Goal: Book appointment/travel/reservation

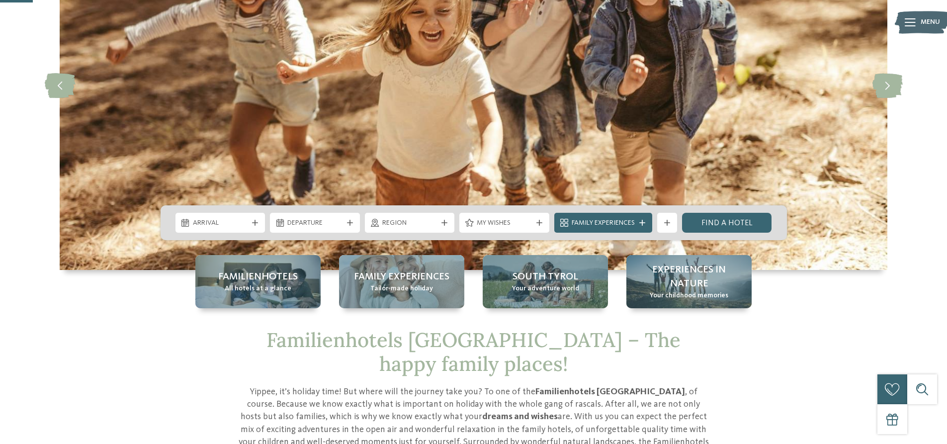
scroll to position [149, 0]
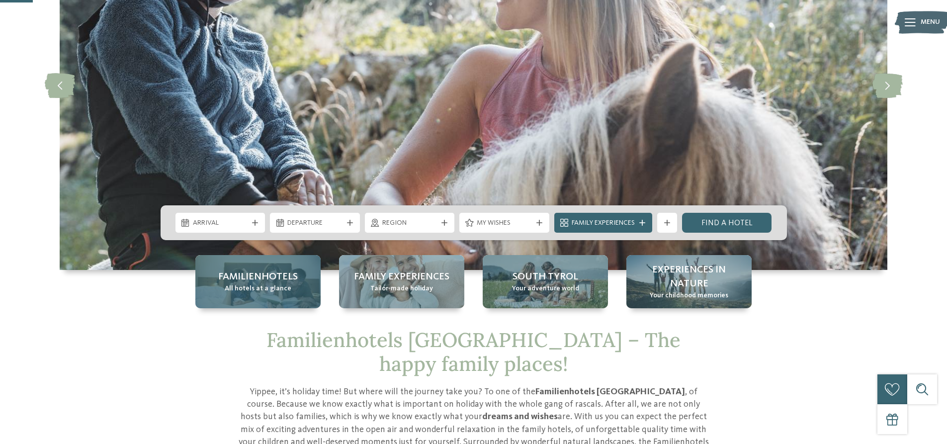
click at [275, 294] on div "Familienhotels All hotels at a glance" at bounding box center [257, 281] width 125 height 53
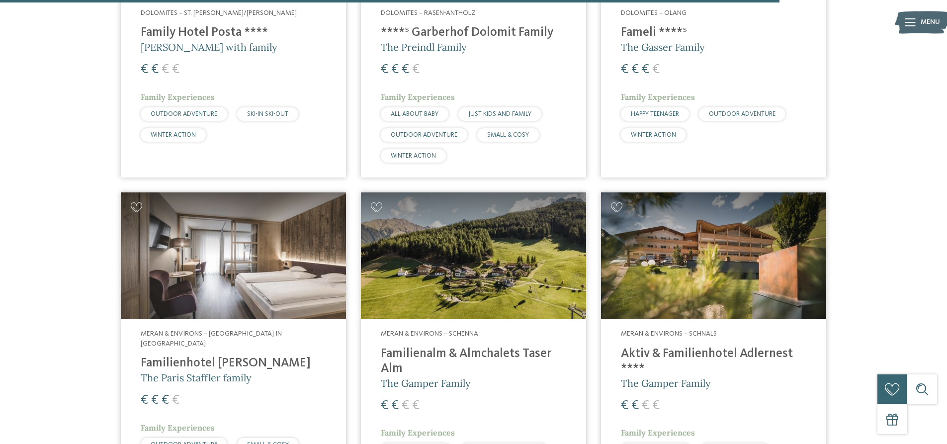
scroll to position [2832, 0]
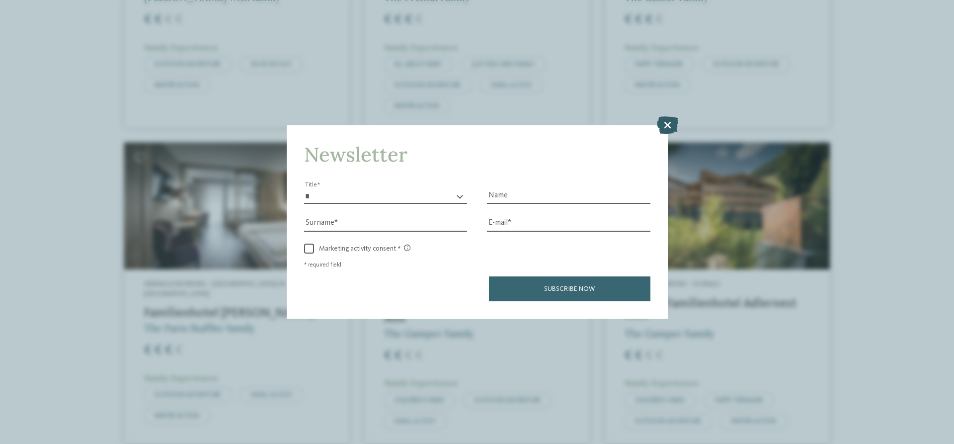
click at [668, 126] on icon at bounding box center [667, 124] width 21 height 17
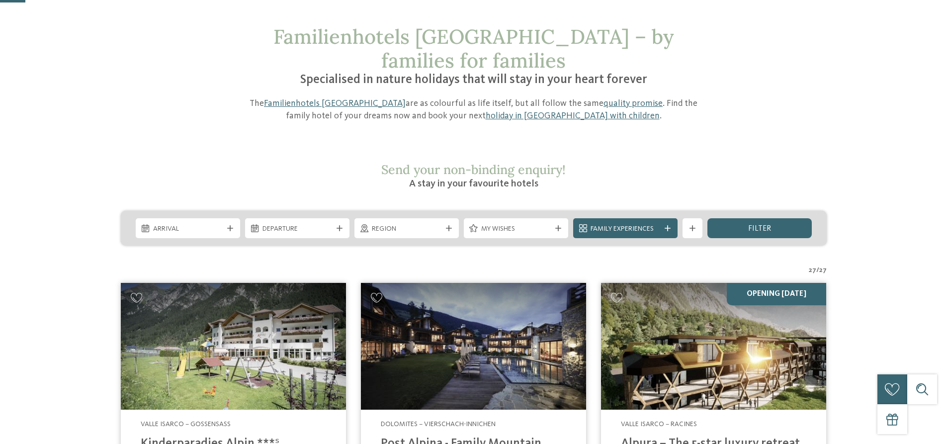
scroll to position [99, 0]
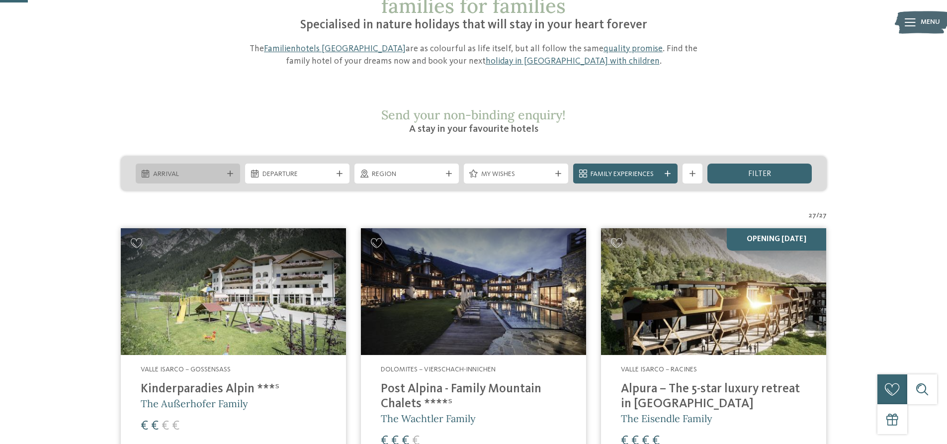
click at [216, 169] on span "Arrival" at bounding box center [188, 174] width 70 height 10
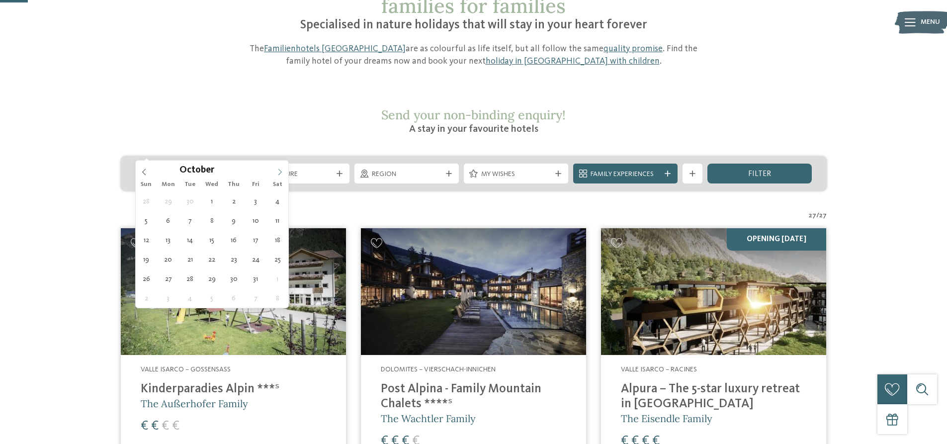
click at [279, 171] on icon at bounding box center [279, 171] width 7 height 7
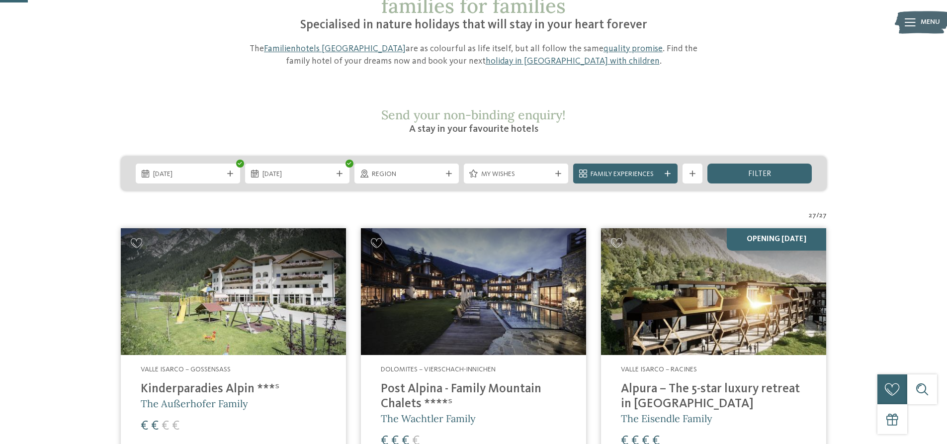
click at [208, 169] on span "10.10.2025" at bounding box center [188, 174] width 70 height 10
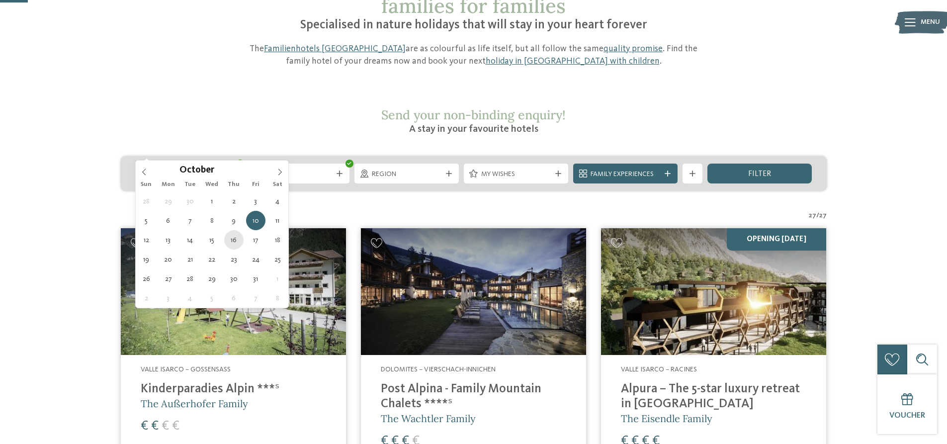
type div "16.10.2025"
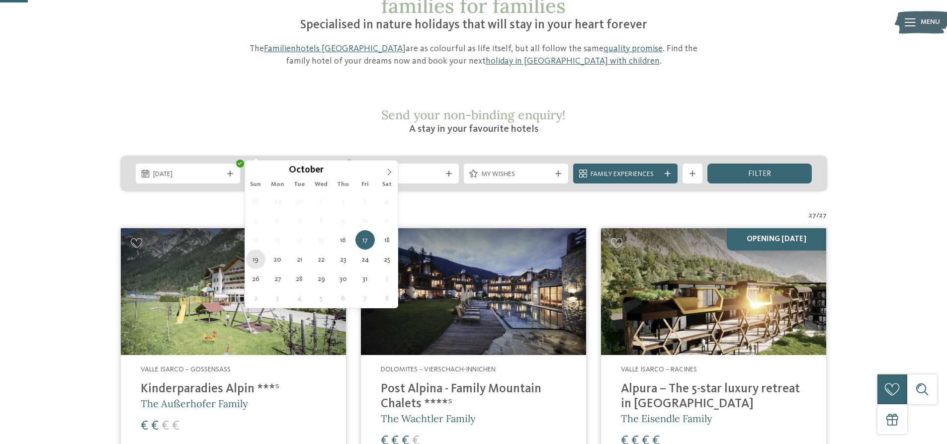
type div "19.10.2025"
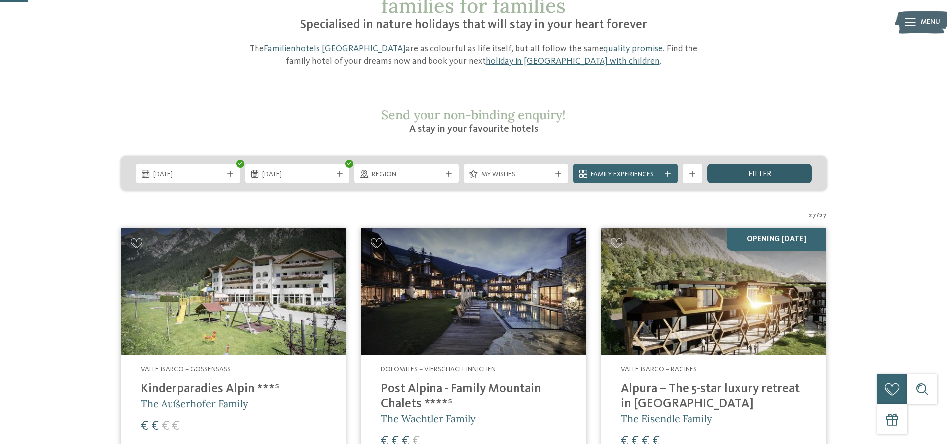
click at [785, 163] on div "filter" at bounding box center [759, 173] width 104 height 20
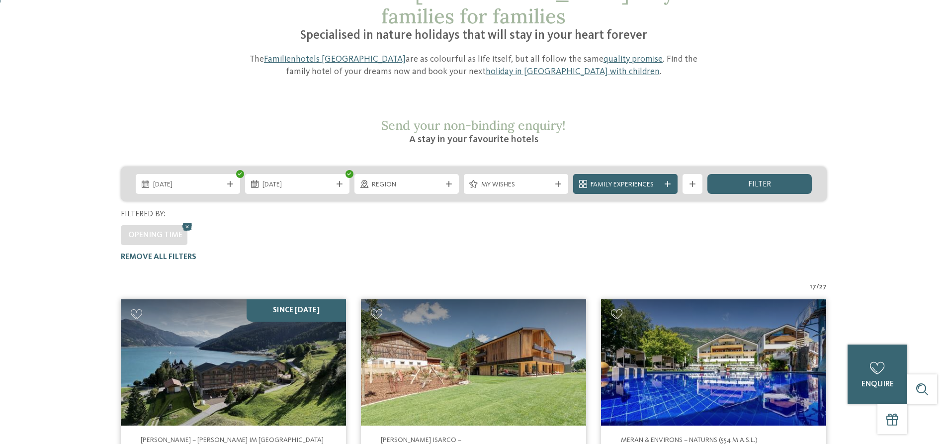
scroll to position [0, 0]
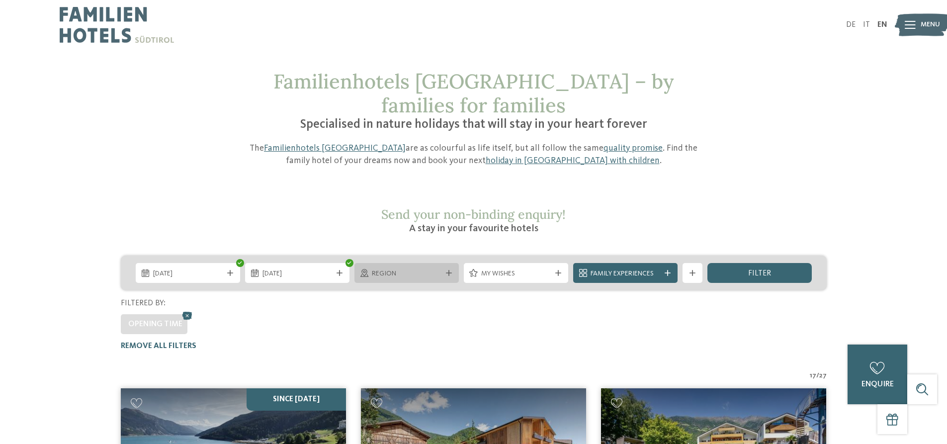
click at [447, 270] on icon at bounding box center [449, 273] width 6 height 6
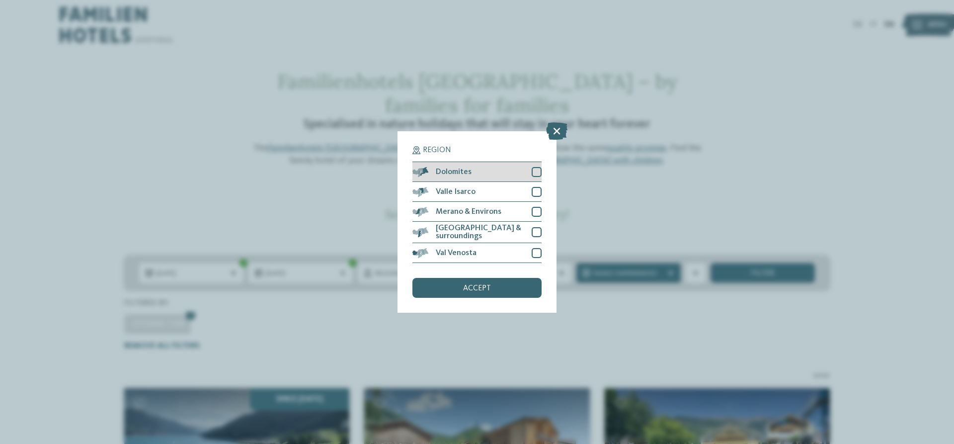
click at [537, 172] on div at bounding box center [537, 172] width 10 height 10
click at [514, 287] on div "accept" at bounding box center [476, 288] width 129 height 20
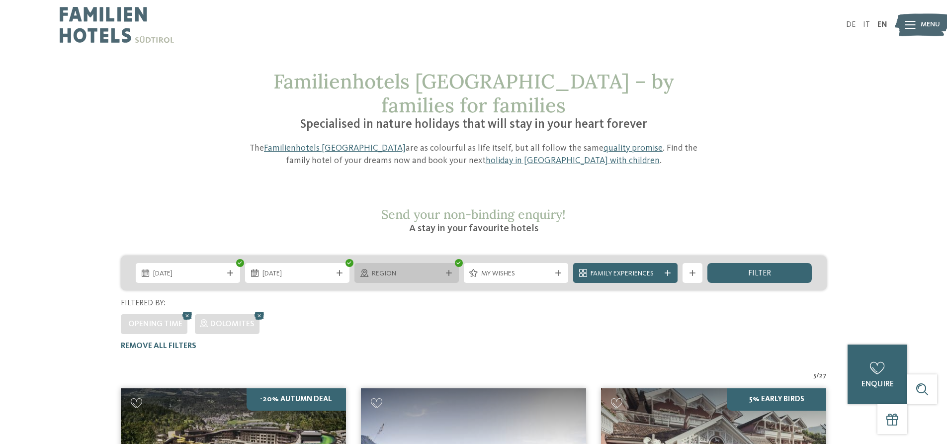
click at [437, 269] on span "Region" at bounding box center [407, 274] width 70 height 10
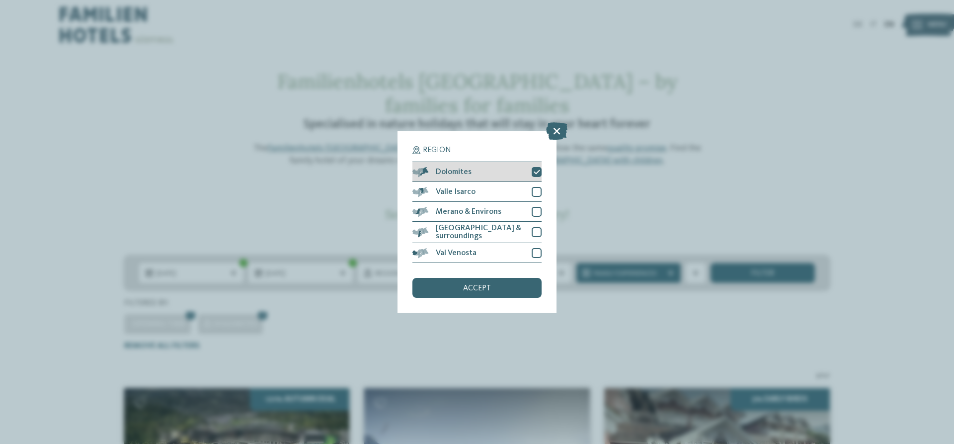
click at [537, 175] on div at bounding box center [537, 172] width 10 height 10
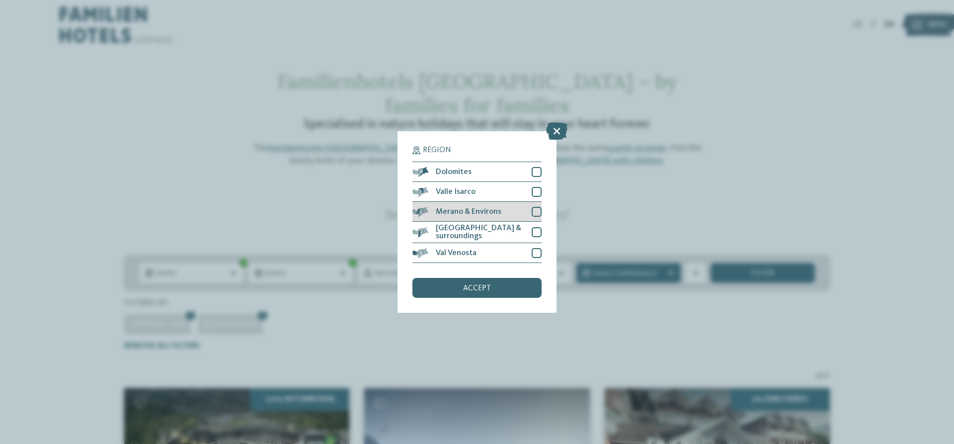
click at [539, 215] on div at bounding box center [537, 212] width 10 height 10
click at [518, 287] on div "accept" at bounding box center [476, 288] width 129 height 20
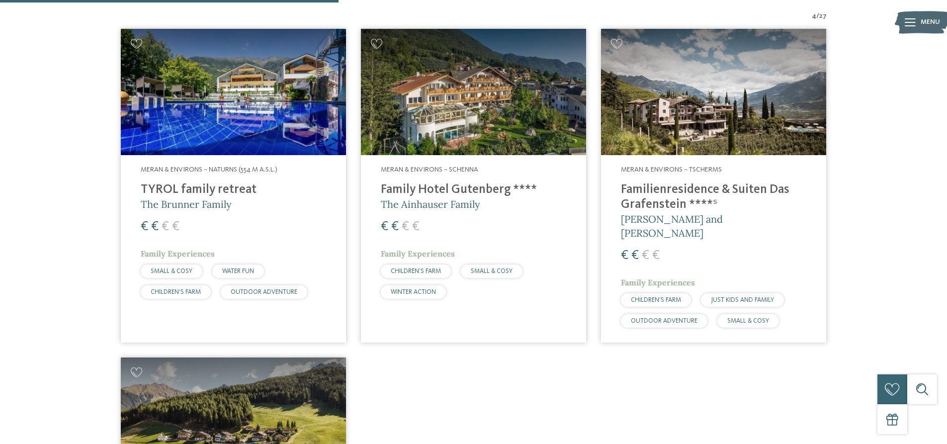
scroll to position [352, 0]
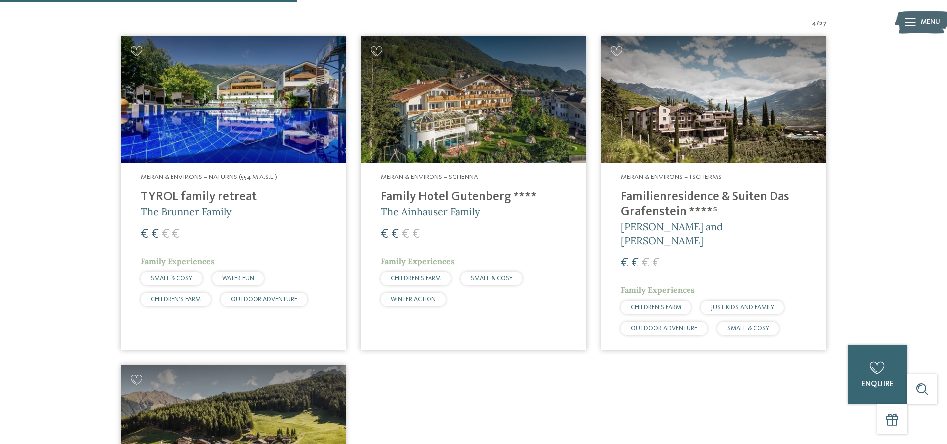
click at [492, 190] on h4 "Family Hotel Gutenberg ****" at bounding box center [473, 197] width 185 height 15
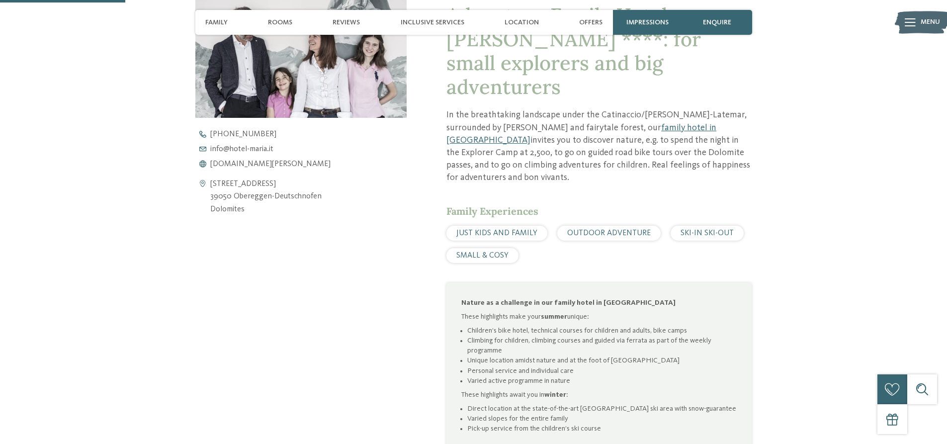
scroll to position [447, 0]
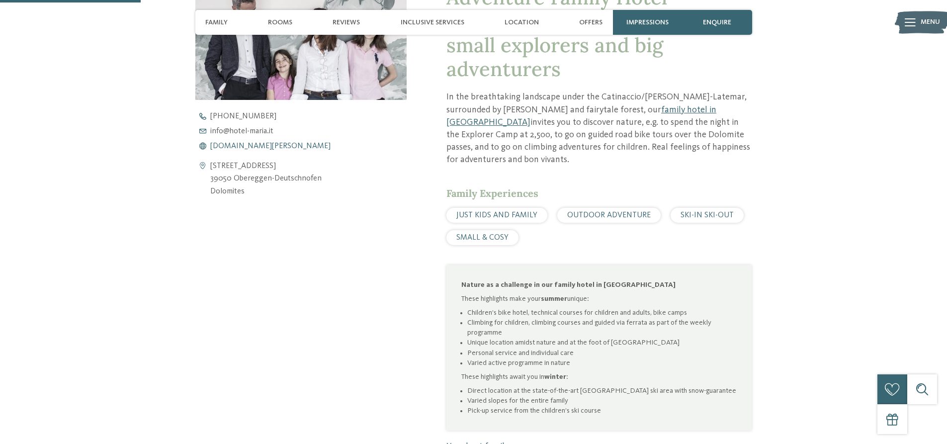
click at [239, 147] on span "www.hotel-maria.it" at bounding box center [270, 146] width 120 height 8
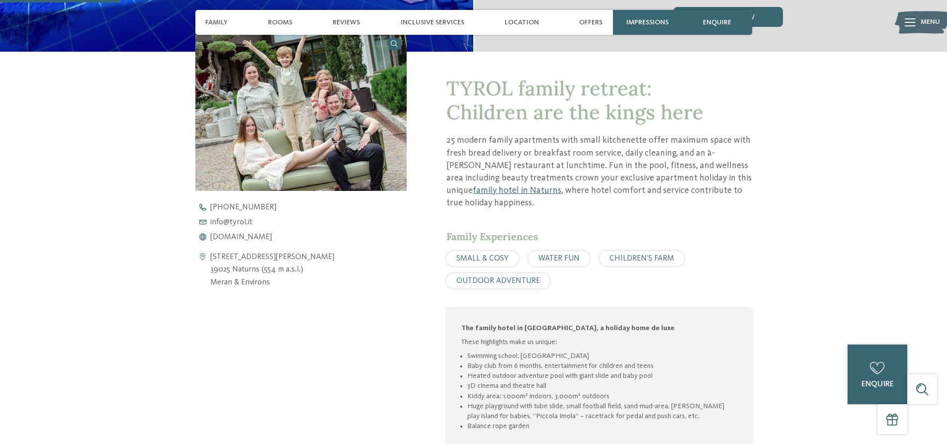
scroll to position [348, 0]
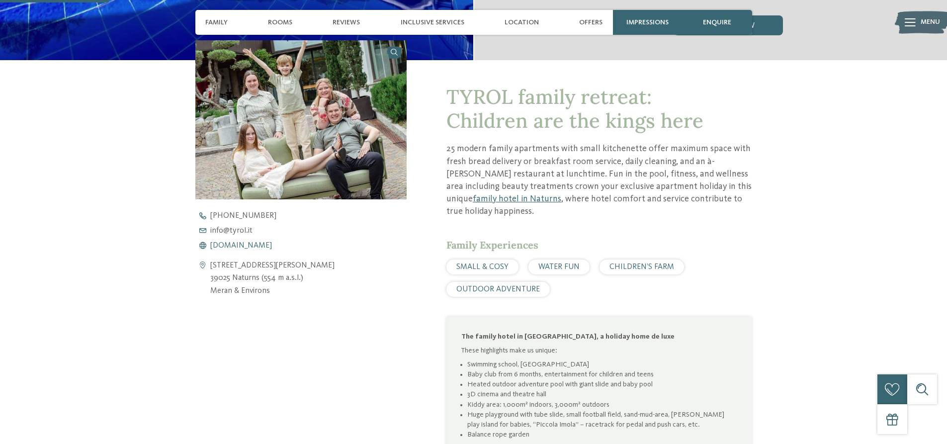
click at [226, 243] on span "www.tyrol.it" at bounding box center [241, 245] width 62 height 8
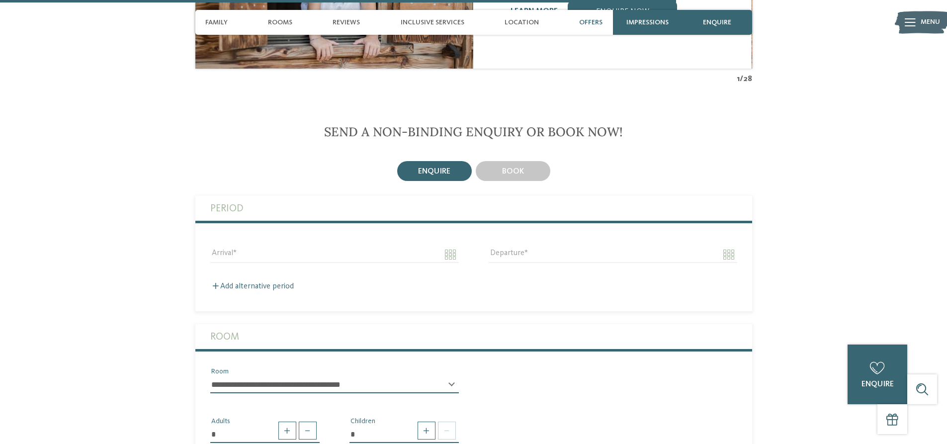
scroll to position [2236, 0]
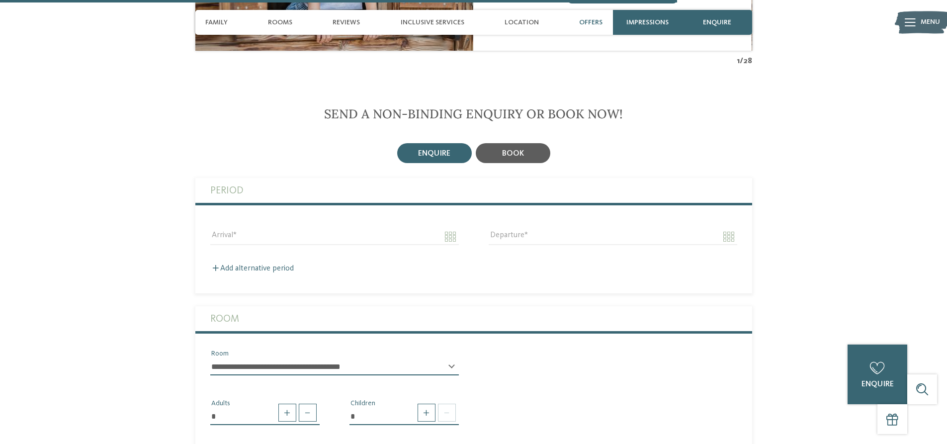
click at [519, 150] on span "book" at bounding box center [513, 154] width 22 height 8
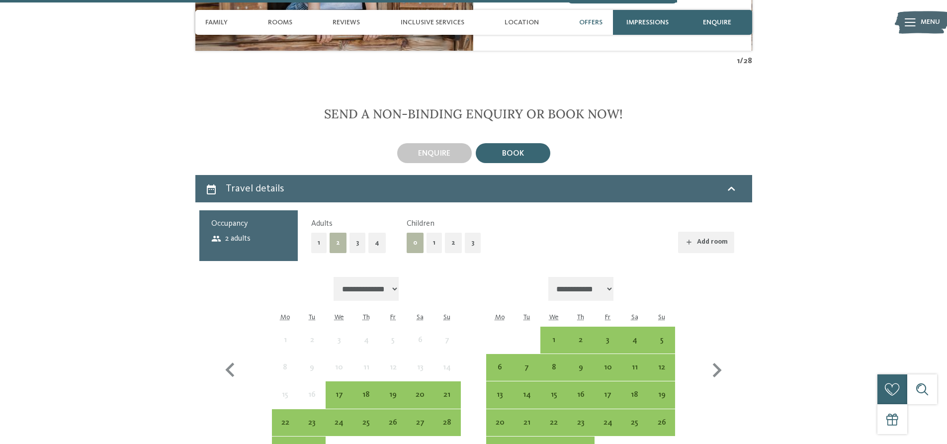
click at [360, 233] on button "3" at bounding box center [357, 243] width 16 height 20
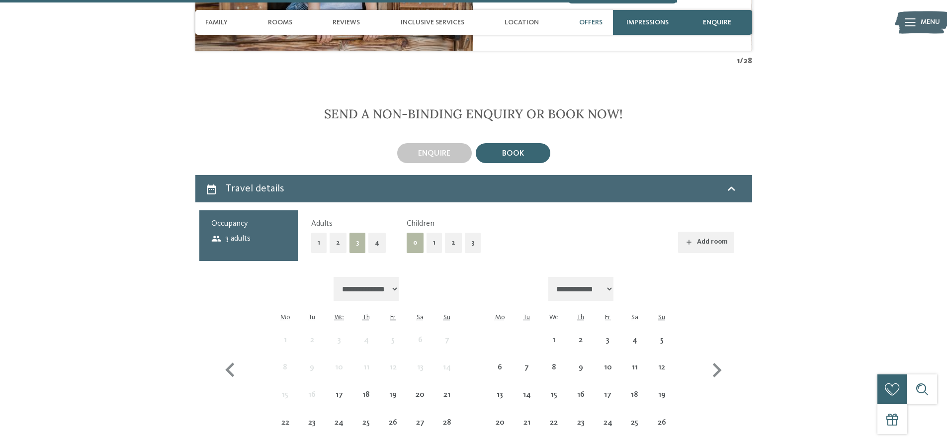
click at [451, 233] on button "2" at bounding box center [453, 243] width 17 height 20
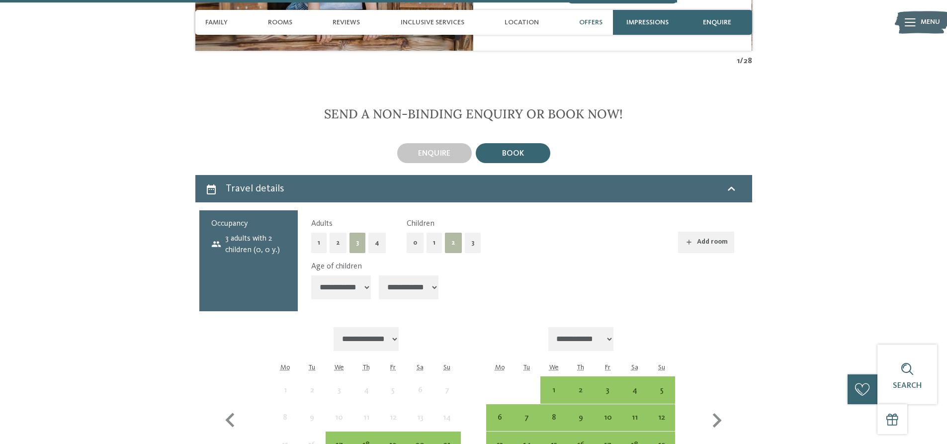
click at [366, 275] on select "**********" at bounding box center [341, 287] width 60 height 24
select select "*"
click at [311, 275] on select "**********" at bounding box center [341, 287] width 60 height 24
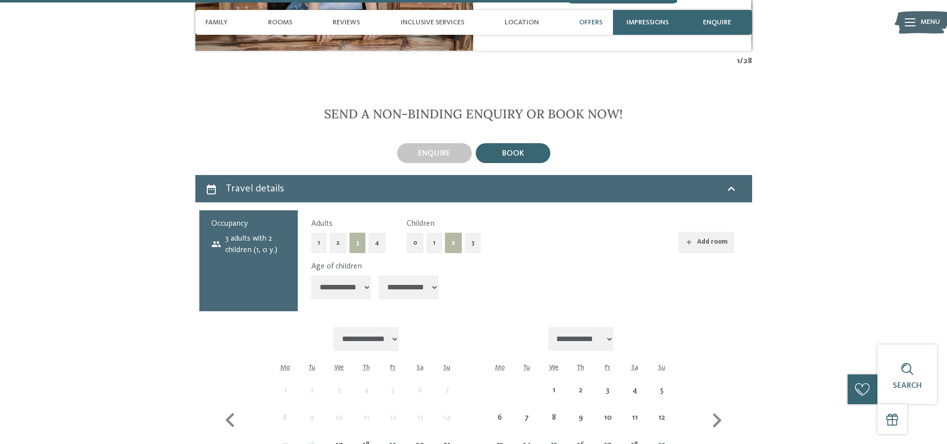
click at [435, 275] on select "**********" at bounding box center [409, 287] width 60 height 24
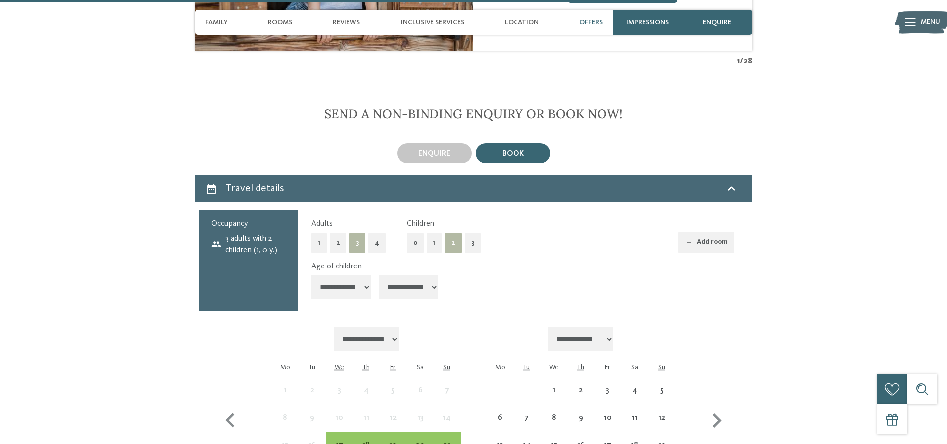
select select "*"
click at [382, 275] on select "**********" at bounding box center [409, 287] width 60 height 24
click at [512, 261] on div "**********" at bounding box center [522, 282] width 423 height 42
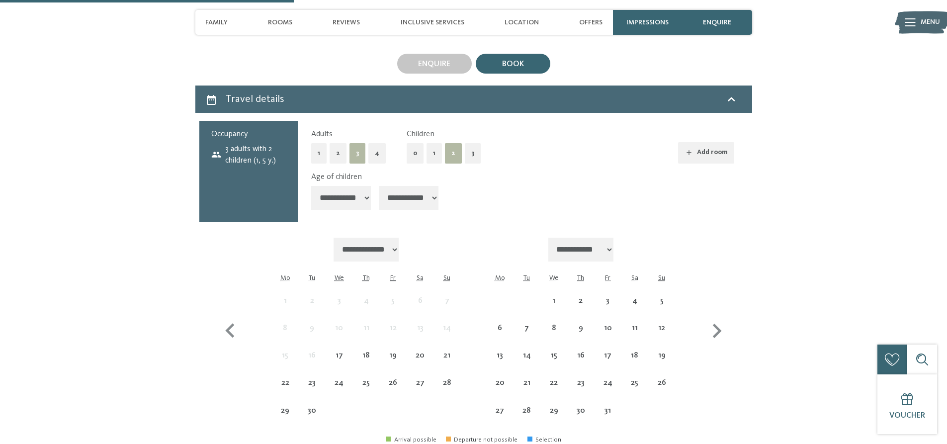
scroll to position [2335, 0]
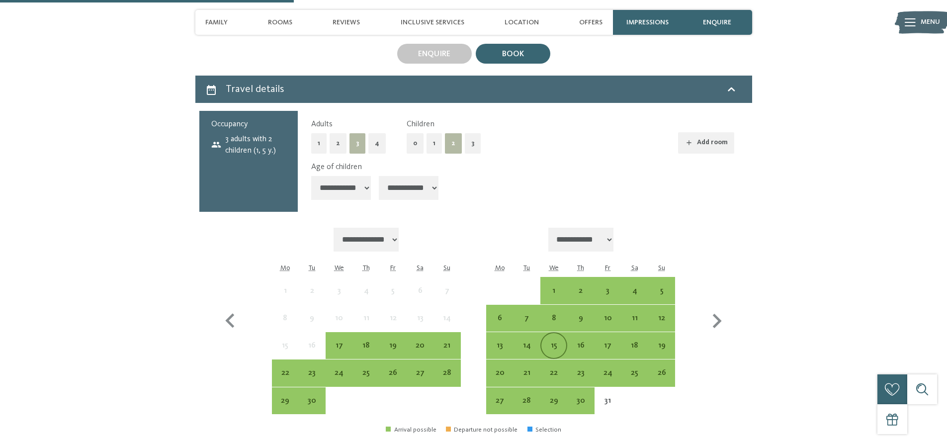
click at [554, 341] on div "15" at bounding box center [553, 353] width 25 height 25
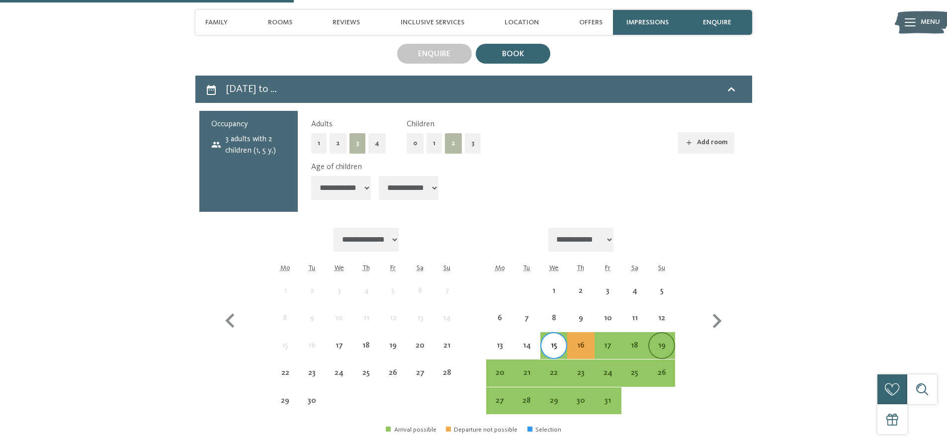
click at [663, 341] on div "19" at bounding box center [661, 353] width 25 height 25
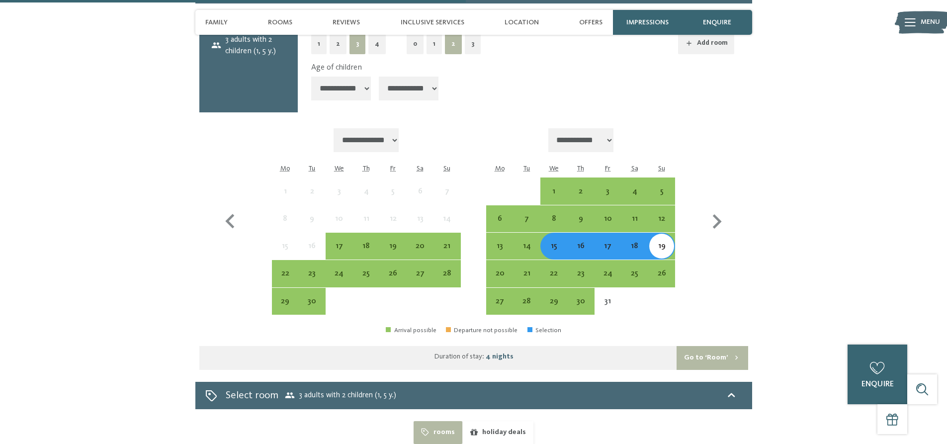
click at [720, 346] on button "Go to ‘Room’" at bounding box center [711, 358] width 71 height 24
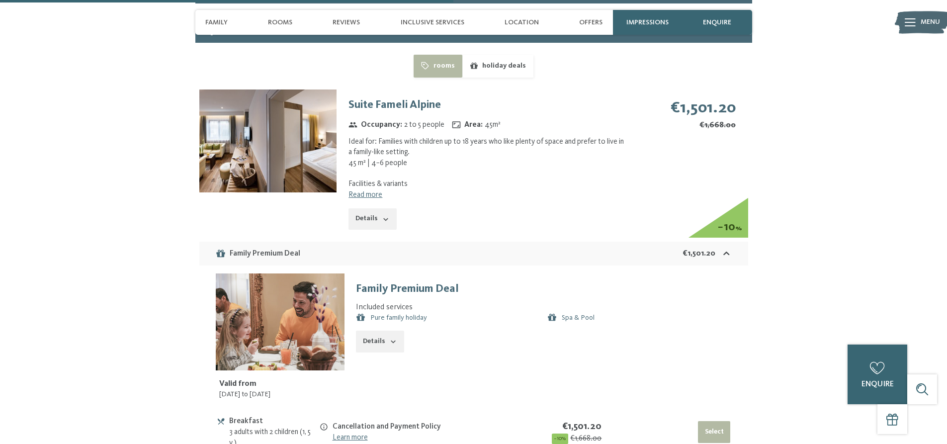
scroll to position [2364, 0]
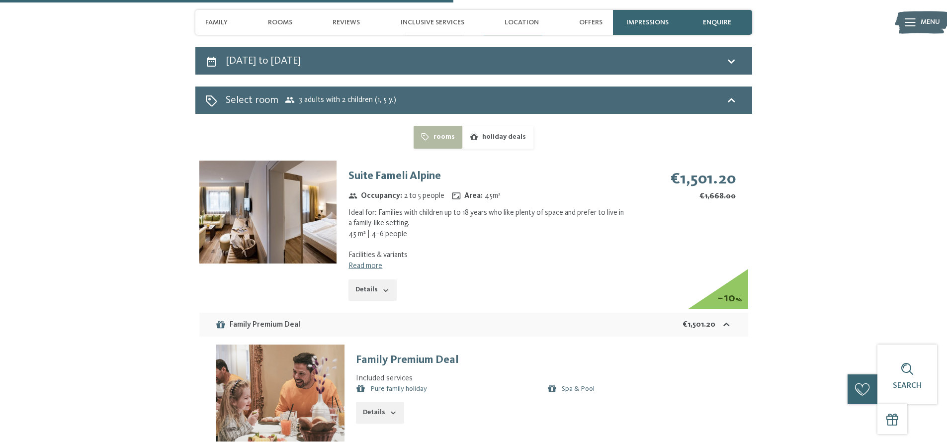
click at [382, 286] on icon "button" at bounding box center [386, 290] width 8 height 8
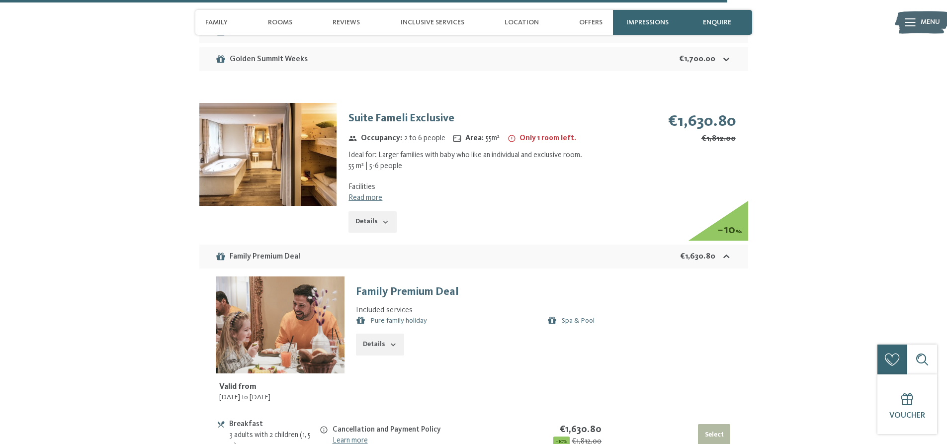
scroll to position [3705, 0]
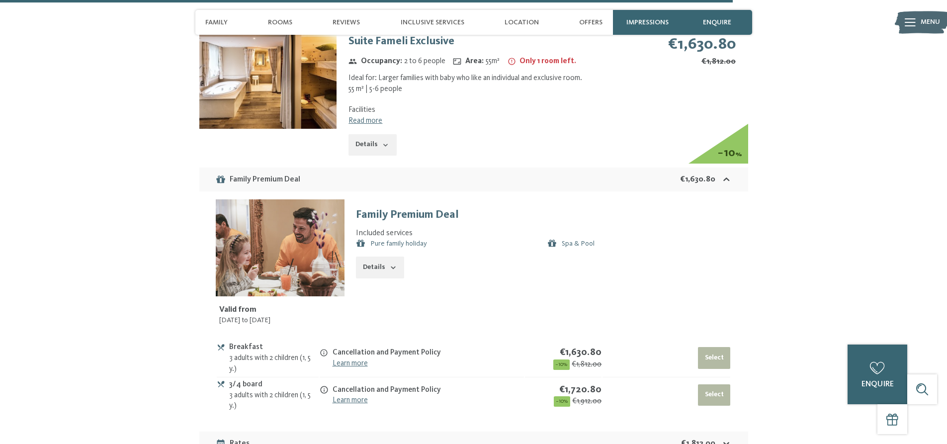
click at [571, 240] on link "Spa & Pool" at bounding box center [577, 243] width 33 height 7
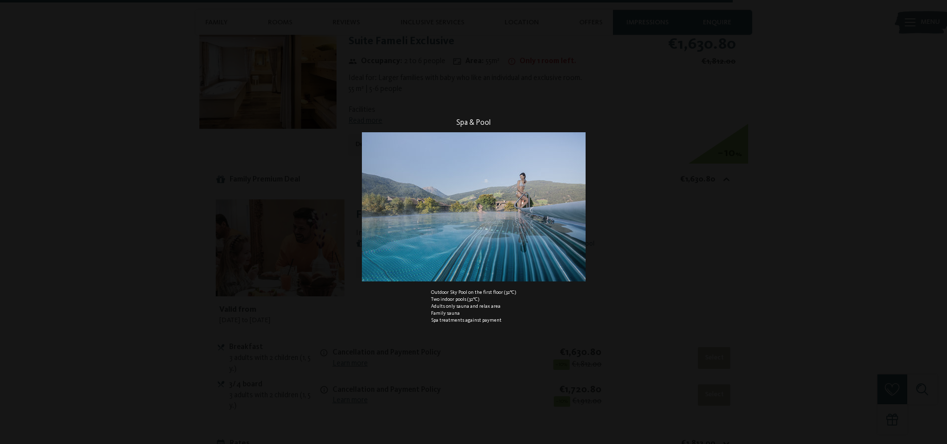
click at [641, 238] on div "Spa & Pool Outdoor Sky Pool on the first floor (32°C) Two indoor pools (32°C) A…" at bounding box center [473, 222] width 397 height 444
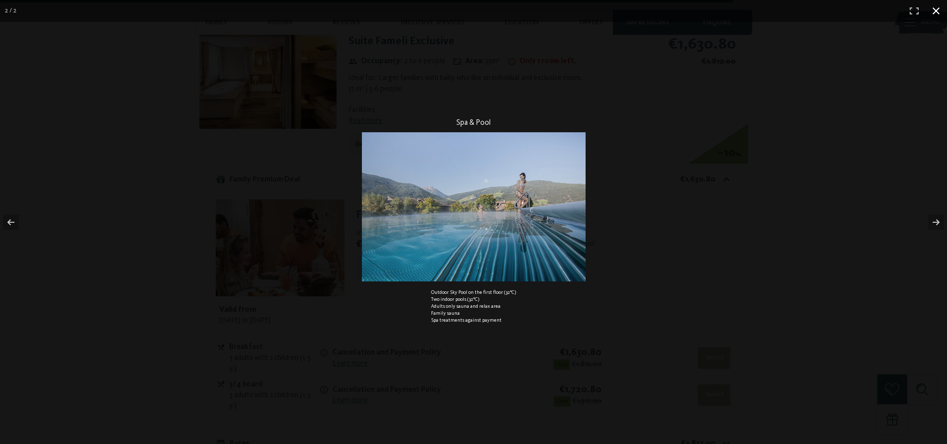
click at [935, 11] on button "button" at bounding box center [936, 11] width 22 height 22
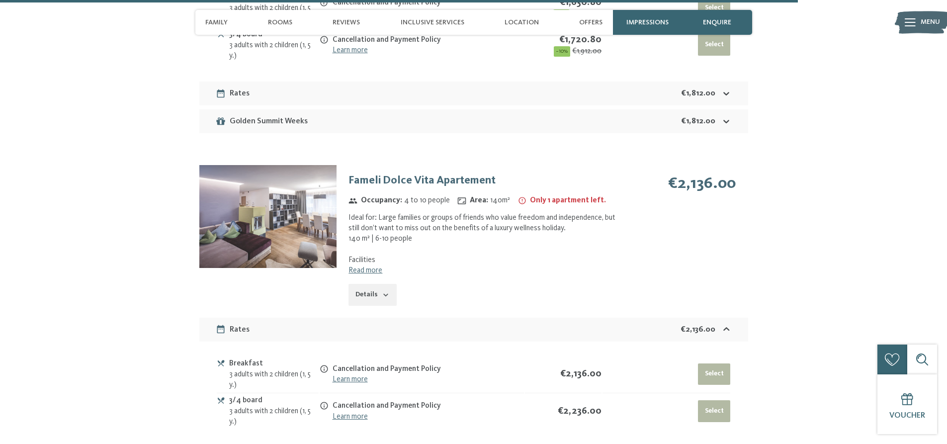
scroll to position [4053, 0]
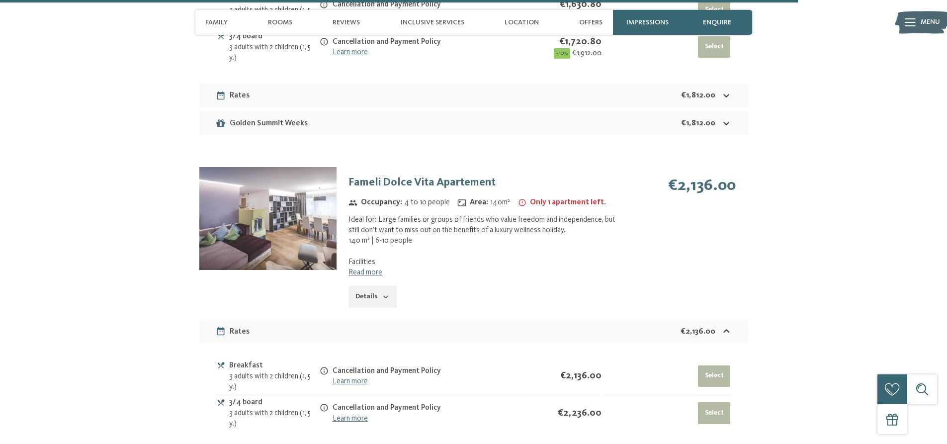
click at [382, 293] on icon "button" at bounding box center [386, 297] width 8 height 8
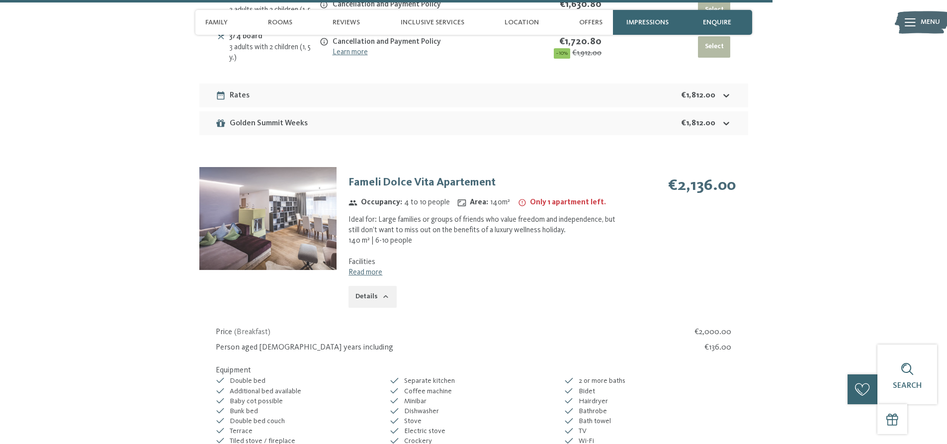
click at [385, 293] on icon "button" at bounding box center [386, 297] width 8 height 8
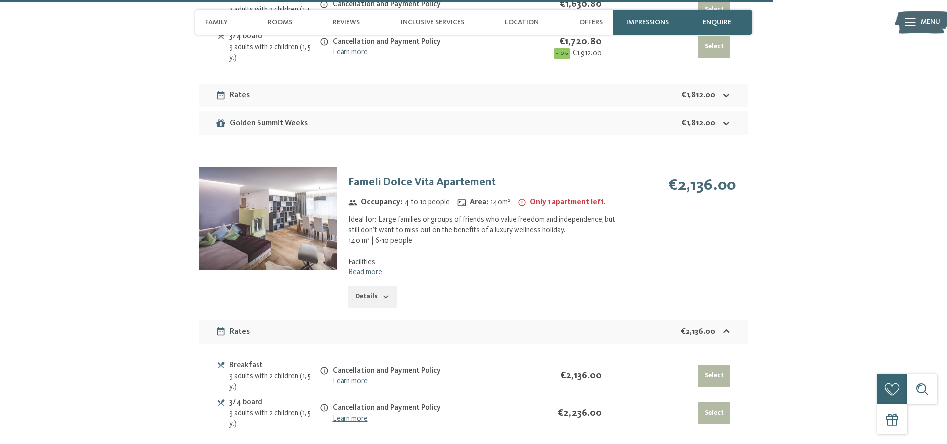
click at [375, 268] on link "Read more" at bounding box center [365, 272] width 34 height 8
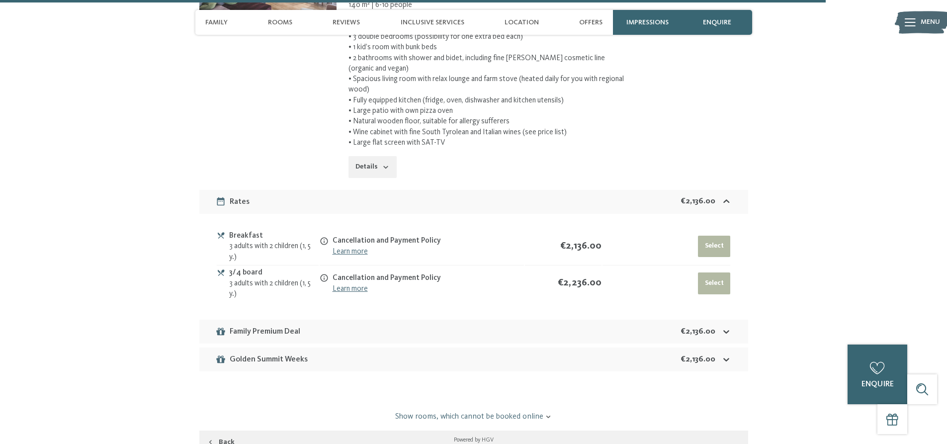
scroll to position [4301, 0]
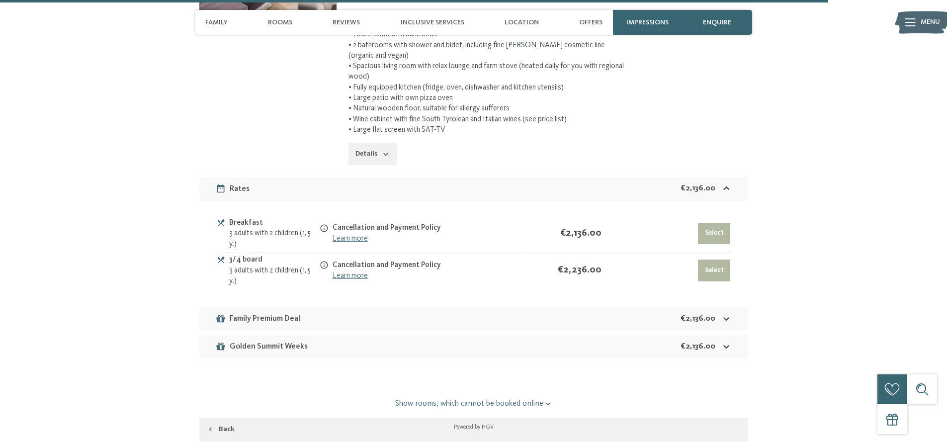
click at [727, 314] on icon at bounding box center [726, 319] width 10 height 10
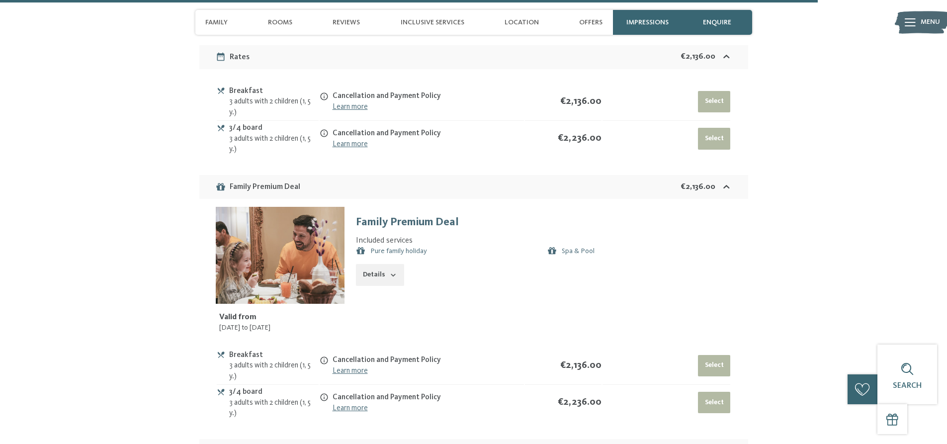
scroll to position [4450, 0]
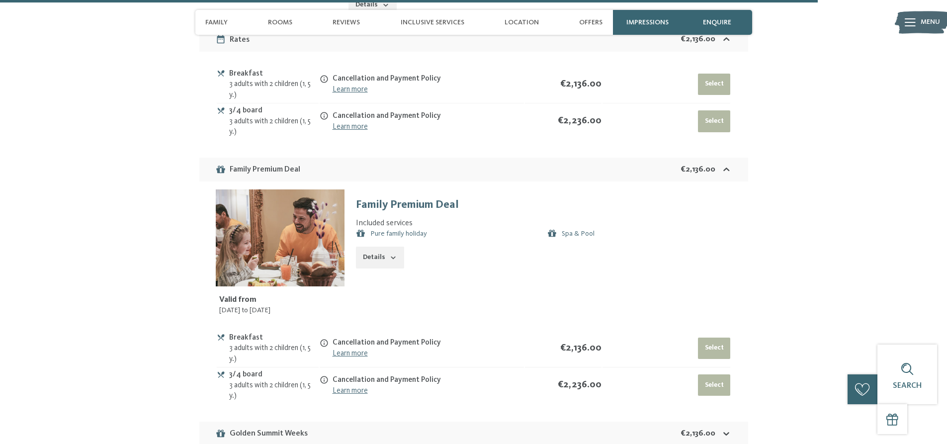
click at [417, 230] on link "Pure family holiday" at bounding box center [398, 233] width 57 height 7
click at [0, 0] on div "Pure family holiday Full board with all-inclusive service in the Kids Area Supe…" at bounding box center [0, 0] width 0 height 0
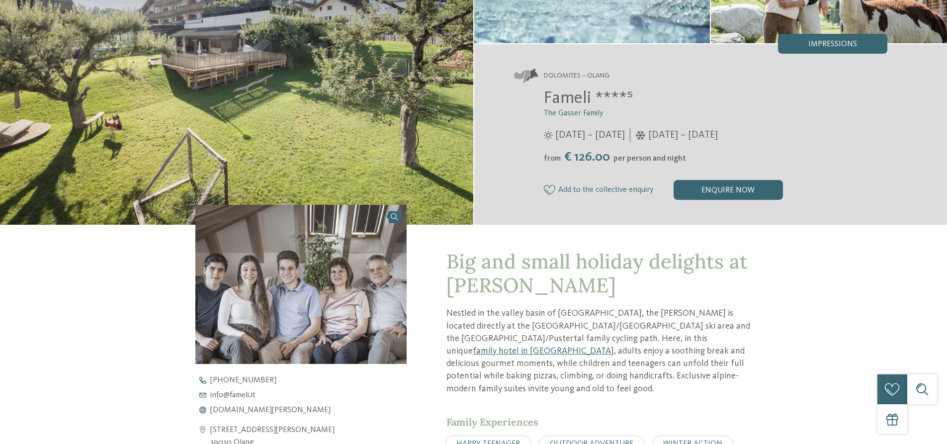
scroll to position [0, 0]
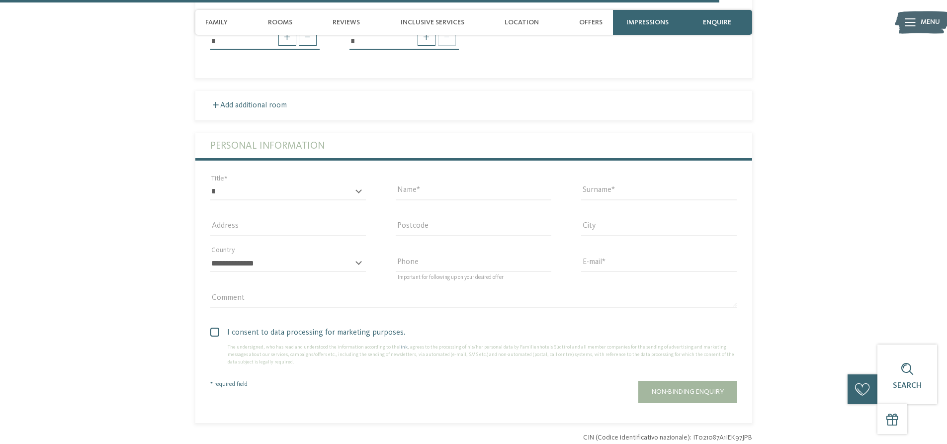
scroll to position [2286, 0]
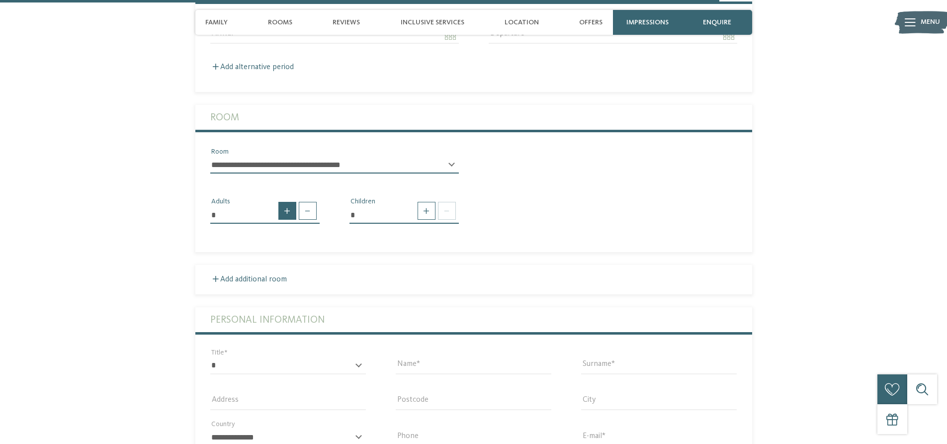
click at [287, 202] on span at bounding box center [287, 211] width 18 height 18
click at [305, 202] on span at bounding box center [308, 211] width 18 height 18
type input "*"
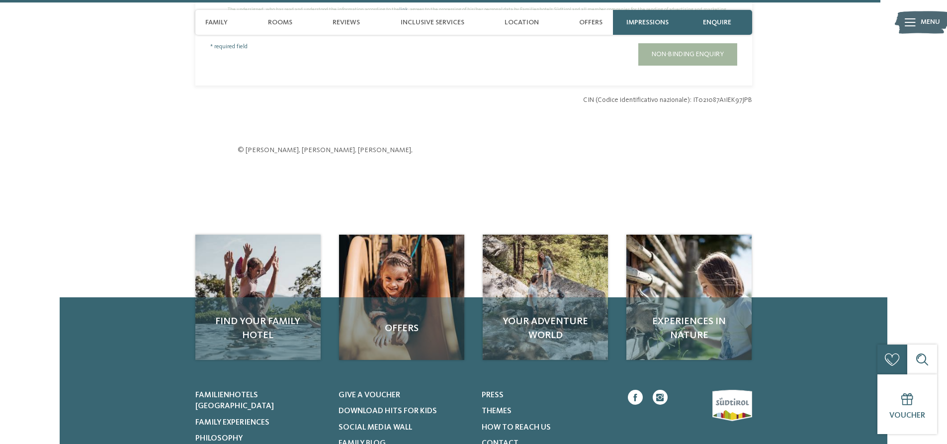
scroll to position [2882, 0]
